Goal: Information Seeking & Learning: Learn about a topic

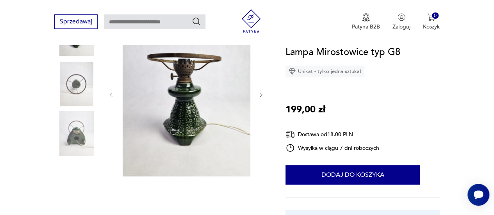
click at [70, 133] on img at bounding box center [76, 133] width 45 height 45
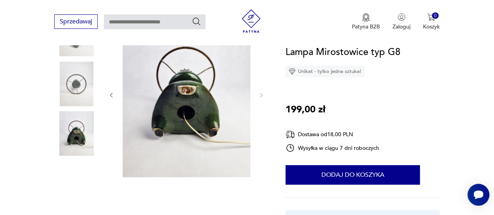
click at [73, 94] on img at bounding box center [76, 84] width 45 height 45
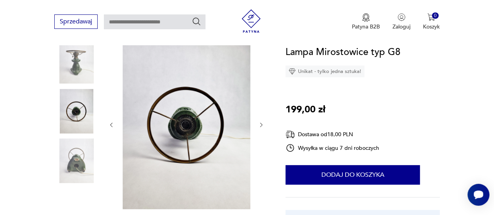
scroll to position [78, 0]
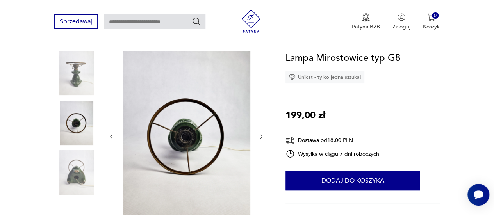
click at [77, 82] on img at bounding box center [76, 73] width 45 height 45
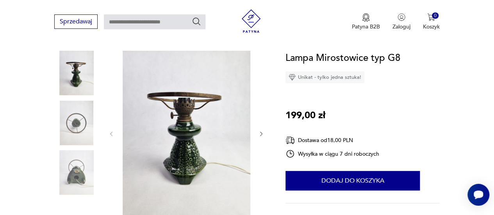
click at [261, 134] on icon "button" at bounding box center [261, 134] width 6 height 6
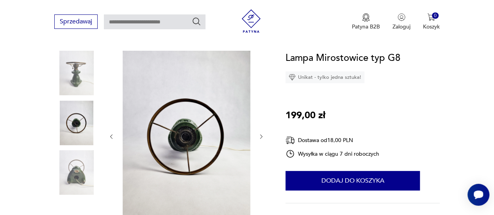
click at [261, 134] on icon "button" at bounding box center [261, 137] width 6 height 6
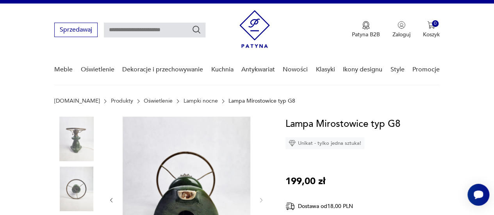
scroll to position [0, 0]
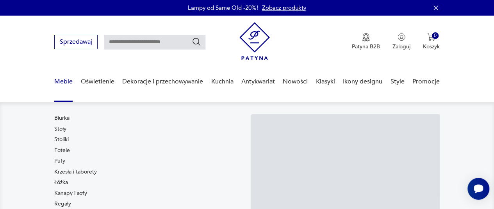
click at [61, 128] on link "Stoły" at bounding box center [60, 129] width 12 height 8
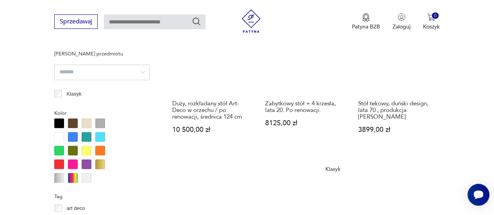
scroll to position [754, 0]
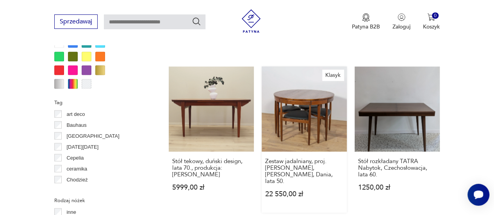
click at [322, 118] on link "Klasyk Zestaw jadalniany, proj. H. Olsen, Frem Røjle, Dania, lata 50. 22 550,00…" at bounding box center [304, 140] width 85 height 146
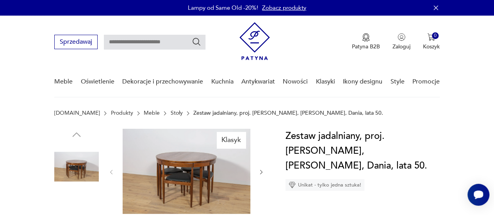
scroll to position [78, 0]
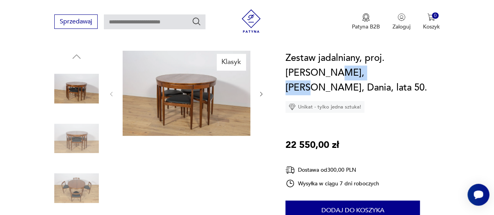
drag, startPoint x: 330, startPoint y: 73, endPoint x: 284, endPoint y: 73, distance: 46.1
copy h1 "Frem Røjle"
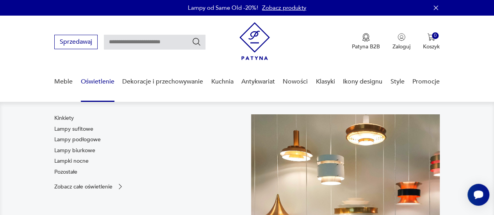
click at [94, 84] on link "Oświetlenie" at bounding box center [98, 82] width 34 height 30
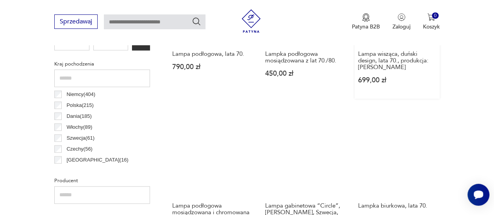
scroll to position [395, 0]
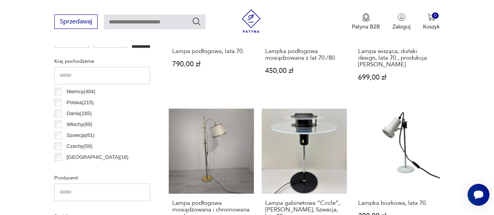
click at [77, 102] on p "Polska ( 215 )" at bounding box center [79, 102] width 27 height 9
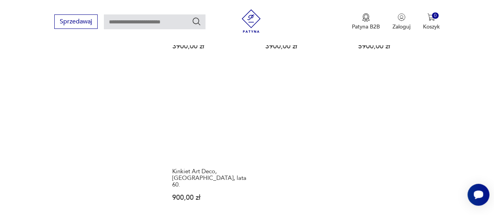
scroll to position [1105, 0]
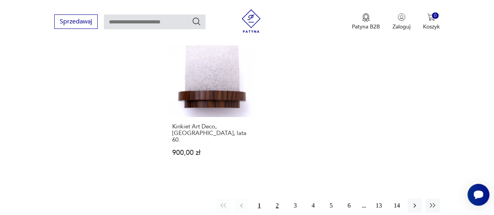
click at [271, 199] on button "2" at bounding box center [277, 206] width 14 height 14
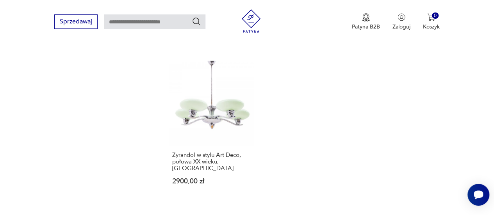
scroll to position [1105, 0]
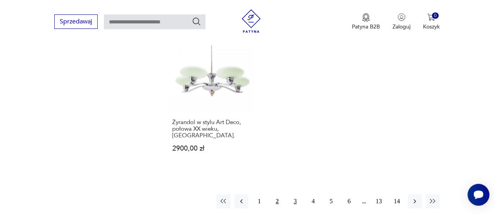
click at [293, 195] on button "3" at bounding box center [295, 202] width 14 height 14
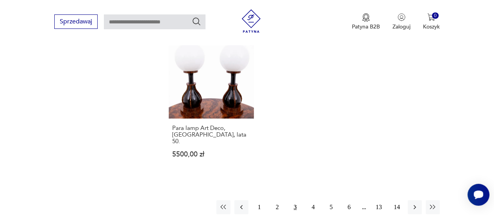
scroll to position [1105, 0]
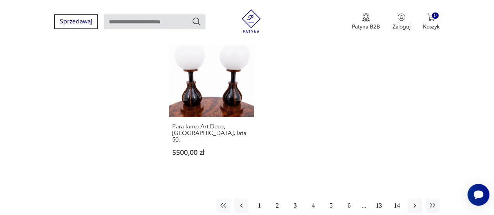
click at [313, 199] on button "4" at bounding box center [313, 206] width 14 height 14
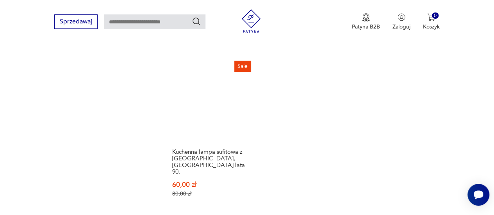
scroll to position [1109, 0]
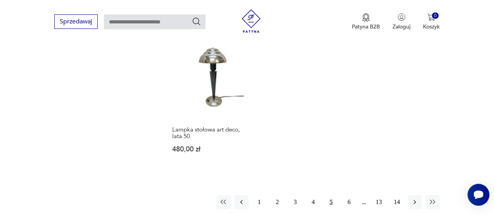
scroll to position [1145, 0]
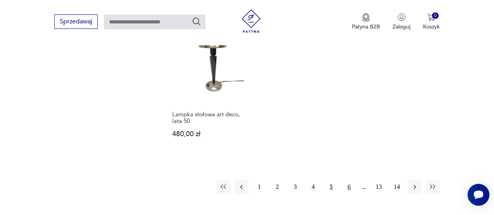
click at [346, 180] on button "6" at bounding box center [349, 187] width 14 height 14
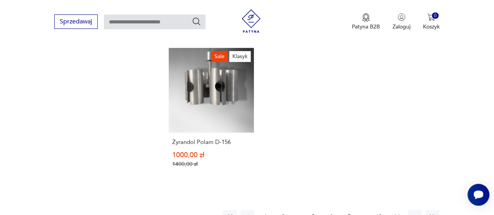
scroll to position [1145, 0]
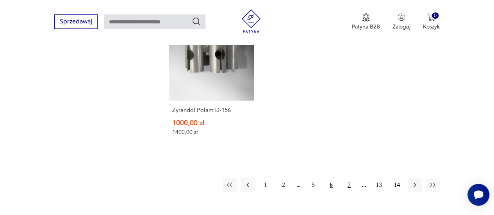
click at [346, 178] on button "7" at bounding box center [349, 185] width 14 height 14
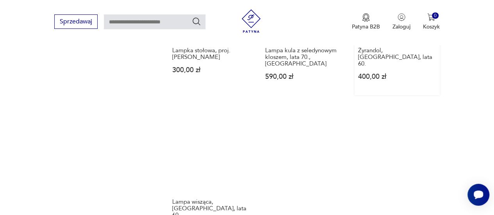
scroll to position [1107, 0]
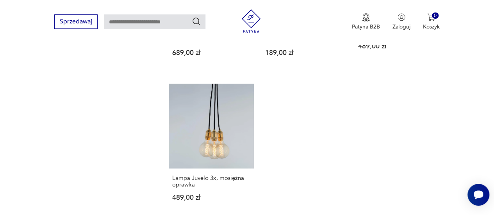
scroll to position [1066, 0]
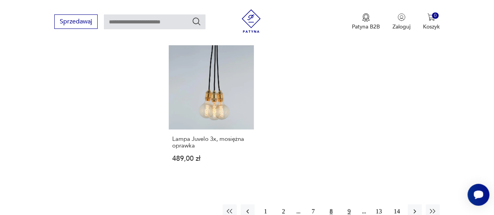
click at [347, 205] on button "9" at bounding box center [349, 212] width 14 height 14
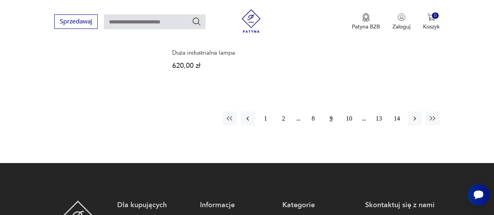
scroll to position [1105, 0]
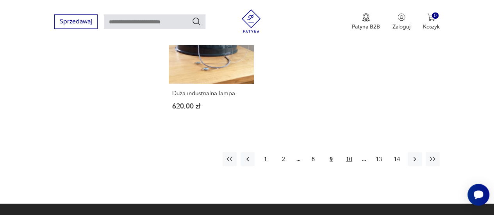
click at [350, 155] on button "10" at bounding box center [349, 159] width 14 height 14
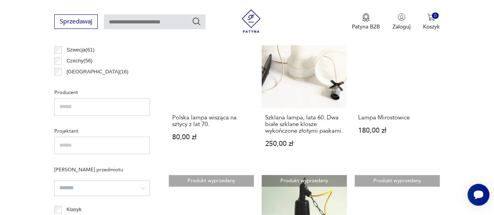
scroll to position [441, 0]
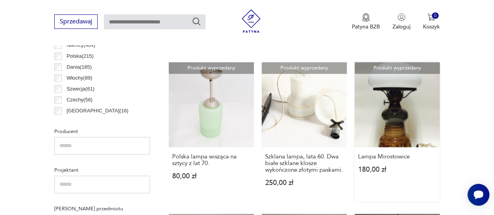
click at [415, 132] on link "Produkt wyprzedany Lampa Mirostowice 180,00 zł" at bounding box center [397, 131] width 85 height 139
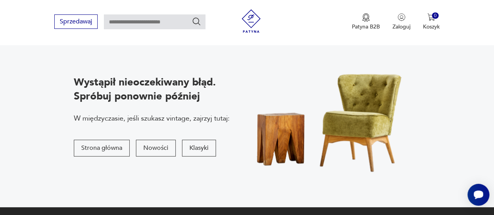
scroll to position [117, 0]
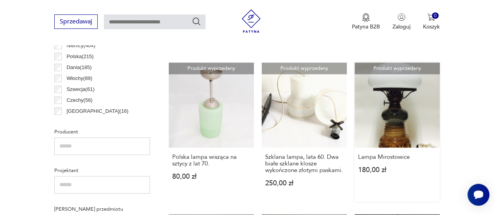
click at [408, 131] on link "Produkt wyprzedany Lampa Mirostowice 180,00 zł" at bounding box center [397, 131] width 85 height 139
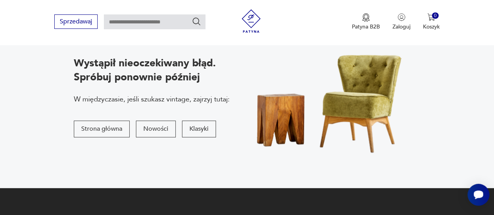
scroll to position [117, 0]
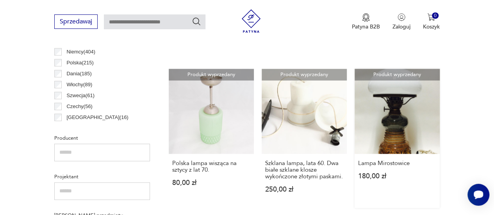
scroll to position [474, 0]
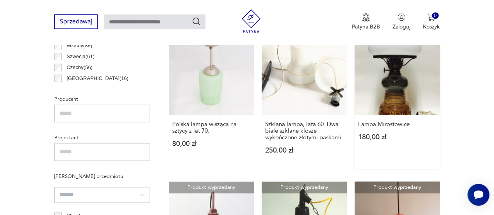
click at [395, 144] on div "Lampa Mirostowice 180,00 zł" at bounding box center [397, 135] width 85 height 41
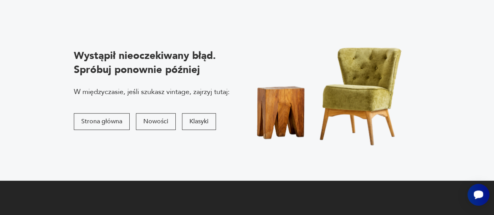
scroll to position [32, 0]
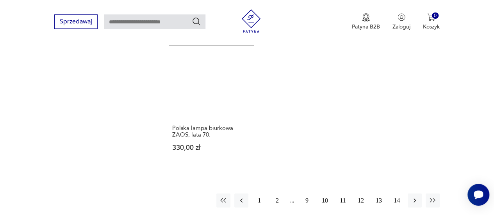
scroll to position [1171, 0]
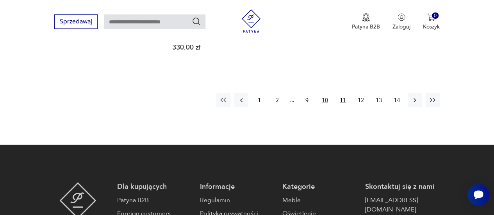
click at [345, 93] on button "11" at bounding box center [343, 100] width 14 height 14
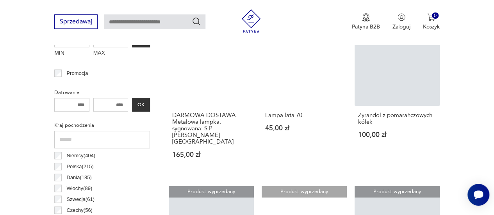
scroll to position [363, 0]
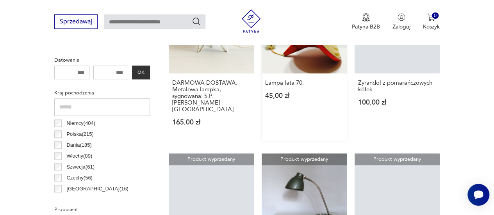
click at [285, 68] on link "Produkt wyprzedany Lampa lata 70. 45,00 zł" at bounding box center [304, 64] width 85 height 153
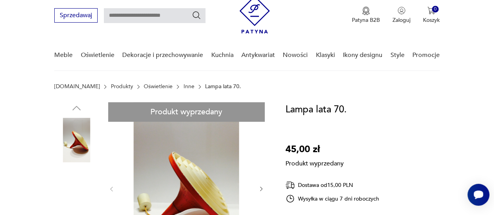
scroll to position [39, 0]
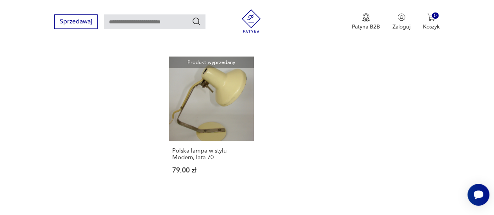
scroll to position [1105, 0]
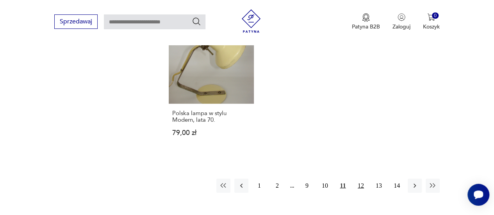
click at [358, 179] on button "12" at bounding box center [361, 186] width 14 height 14
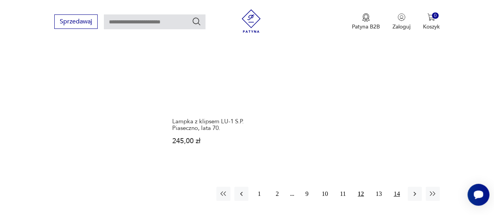
scroll to position [1145, 0]
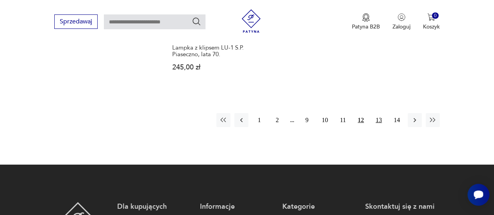
click at [378, 113] on button "13" at bounding box center [379, 120] width 14 height 14
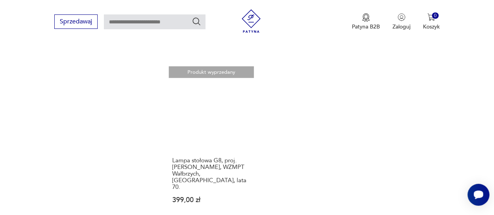
scroll to position [1145, 0]
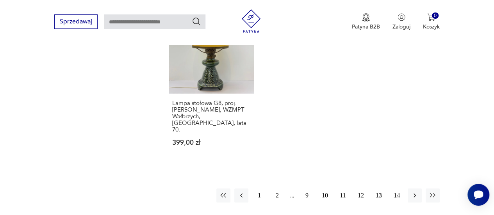
click at [391, 189] on button "14" at bounding box center [397, 196] width 14 height 14
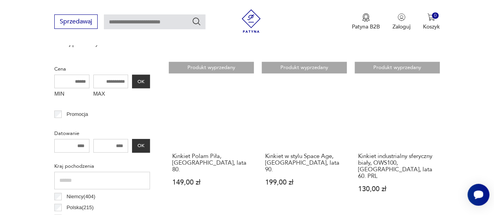
scroll to position [285, 0]
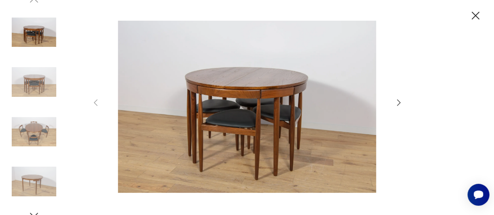
click at [314, 12] on icon "button" at bounding box center [476, 16] width 14 height 14
